Goal: Task Accomplishment & Management: Complete application form

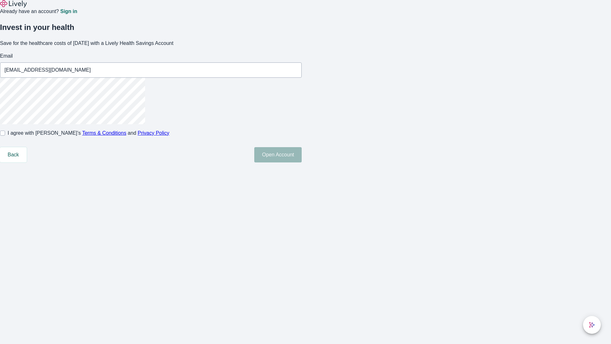
click at [5, 136] on input "I agree with Lively’s Terms & Conditions and Privacy Policy" at bounding box center [2, 132] width 5 height 5
checkbox input "true"
click at [302, 162] on button "Open Account" at bounding box center [277, 154] width 47 height 15
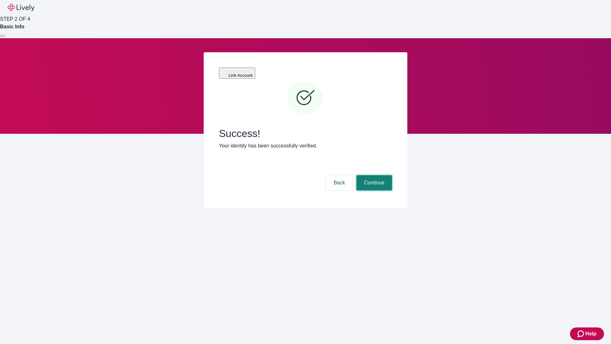
click at [373, 175] on button "Continue" at bounding box center [374, 182] width 36 height 15
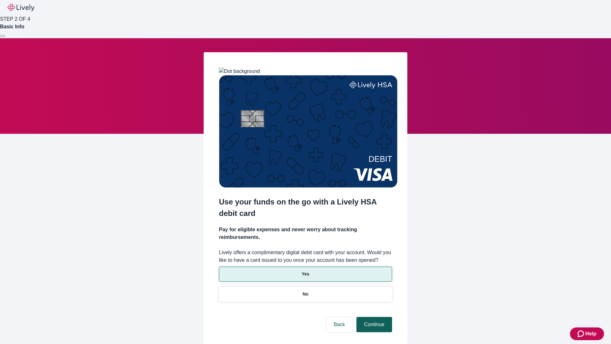
click at [305, 271] on p "Yes" at bounding box center [306, 274] width 8 height 7
click at [373, 317] on button "Continue" at bounding box center [374, 324] width 36 height 15
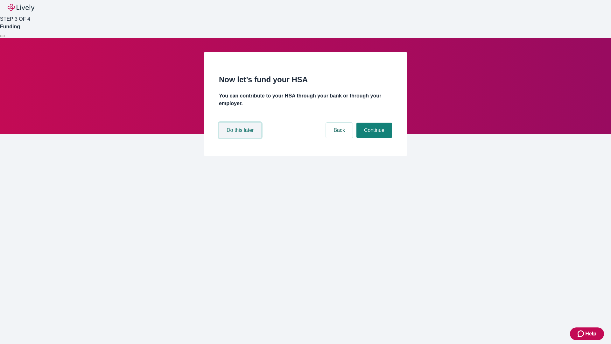
click at [241, 138] on button "Do this later" at bounding box center [240, 130] width 42 height 15
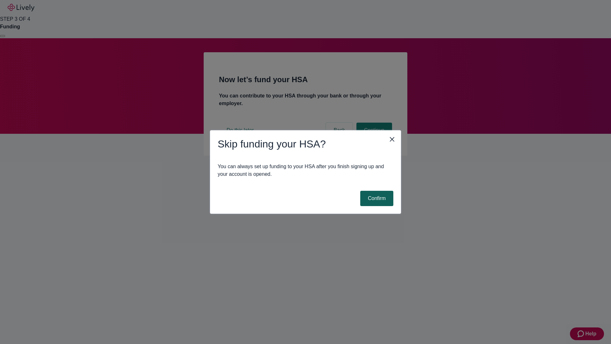
click at [376, 198] on button "Confirm" at bounding box center [376, 198] width 33 height 15
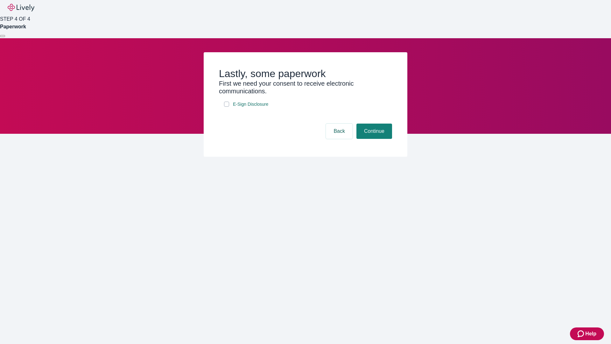
click at [227, 107] on input "E-Sign Disclosure" at bounding box center [226, 104] width 5 height 5
checkbox input "true"
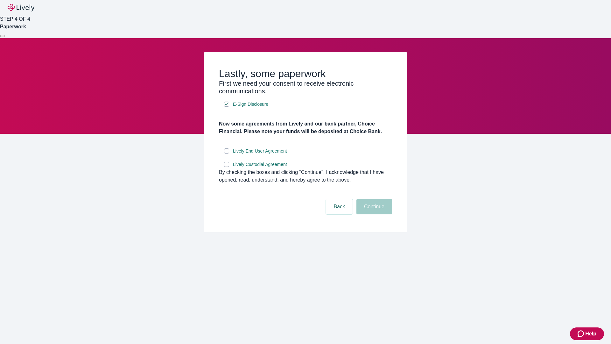
click at [227, 153] on input "Lively End User Agreement" at bounding box center [226, 150] width 5 height 5
checkbox input "true"
click at [227, 167] on input "Lively Custodial Agreement" at bounding box center [226, 164] width 5 height 5
checkbox input "true"
click at [373, 214] on button "Continue" at bounding box center [374, 206] width 36 height 15
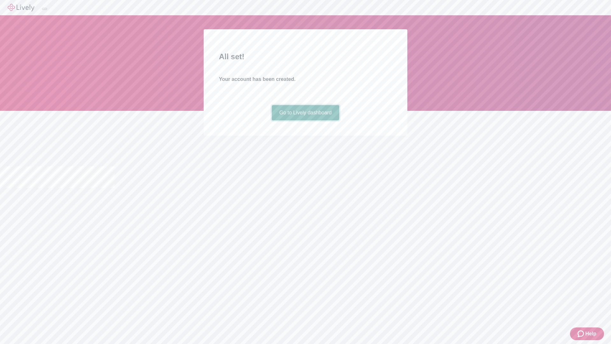
click at [305, 120] on link "Go to Lively dashboard" at bounding box center [306, 112] width 68 height 15
